Goal: Transaction & Acquisition: Purchase product/service

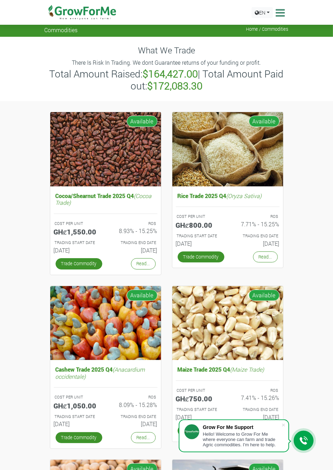
scroll to position [1, 0]
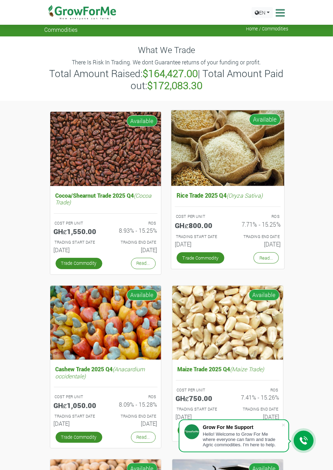
click at [194, 185] on img at bounding box center [227, 148] width 113 height 76
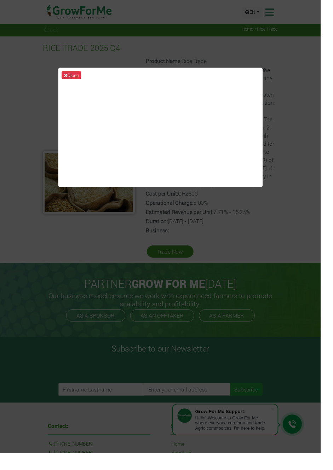
click at [308, 302] on div "Close" at bounding box center [166, 235] width 333 height 470
click at [79, 82] on button "Close" at bounding box center [74, 78] width 20 height 8
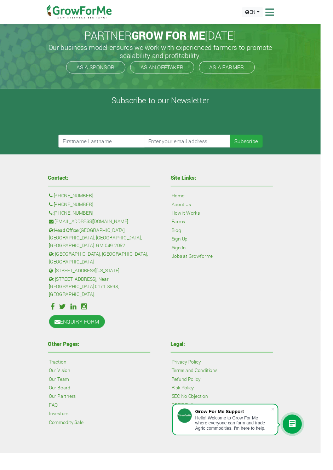
scroll to position [281, 0]
